Goal: Transaction & Acquisition: Purchase product/service

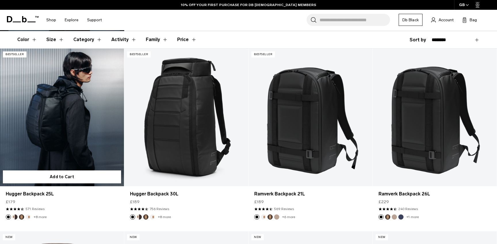
click at [54, 130] on link "Hugger Backpack 25L" at bounding box center [62, 118] width 124 height 138
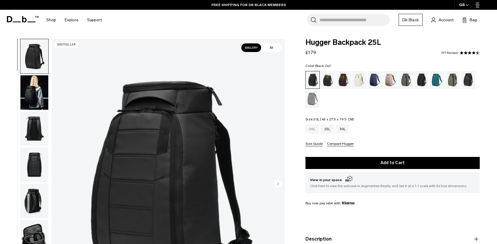
click at [314, 130] on div "20L" at bounding box center [312, 128] width 14 height 9
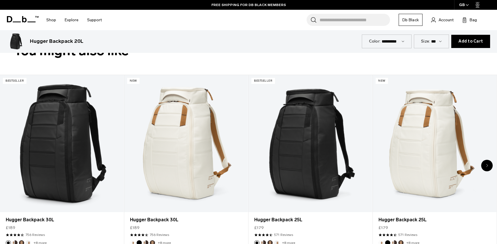
scroll to position [307, 0]
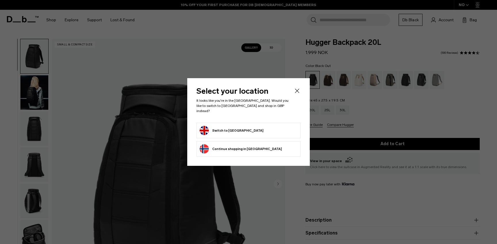
click at [219, 130] on button "Switch to United Kingdom" at bounding box center [231, 130] width 64 height 9
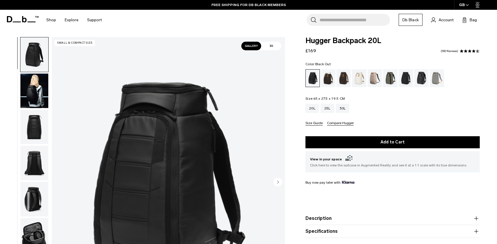
scroll to position [3, 0]
